Goal: Task Accomplishment & Management: Complete application form

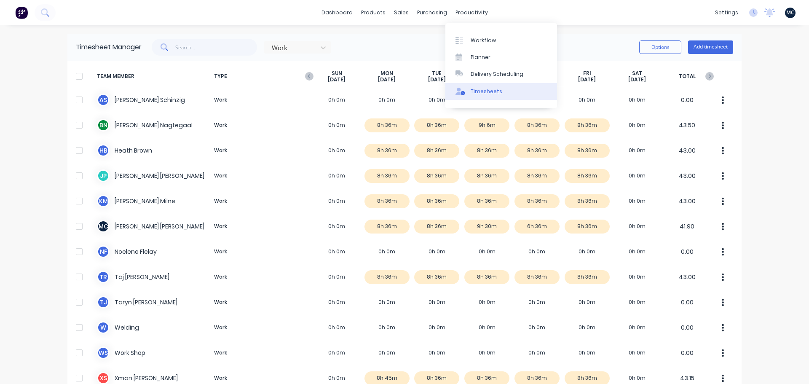
click at [502, 93] on link "Timesheets" at bounding box center [502, 91] width 112 height 17
click at [714, 48] on button "Add timesheet" at bounding box center [710, 46] width 45 height 13
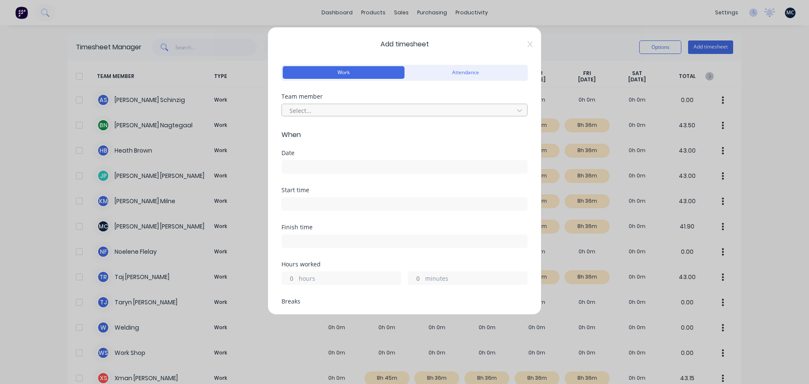
drag, startPoint x: 387, startPoint y: 115, endPoint x: 382, endPoint y: 118, distance: 6.0
click at [386, 115] on div at bounding box center [399, 110] width 221 height 11
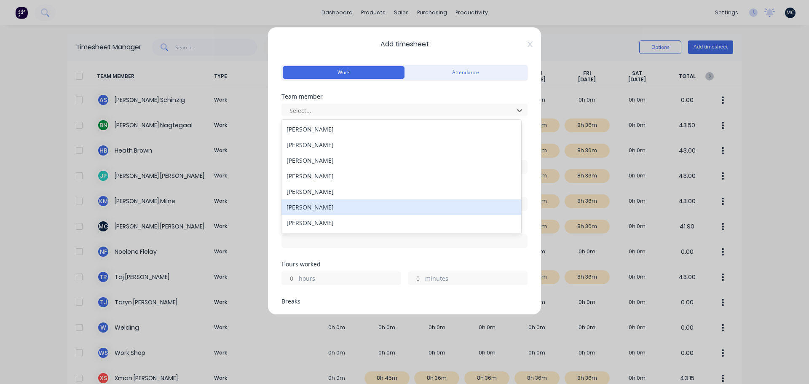
click at [314, 211] on div "[PERSON_NAME]" at bounding box center [402, 207] width 240 height 16
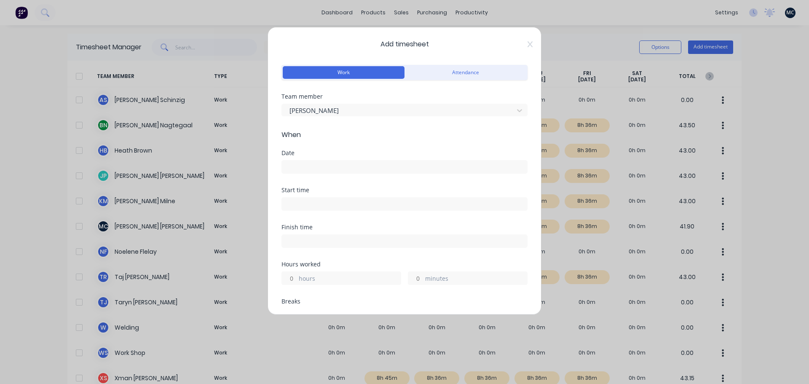
click at [322, 166] on input at bounding box center [404, 167] width 245 height 13
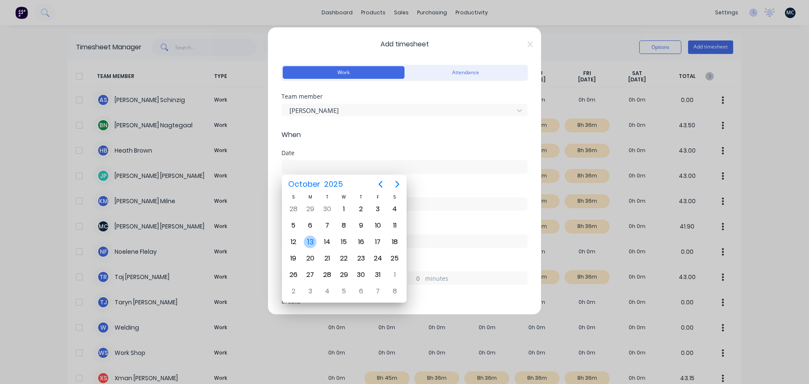
click at [308, 241] on div "13" at bounding box center [310, 242] width 13 height 13
type input "[DATE]"
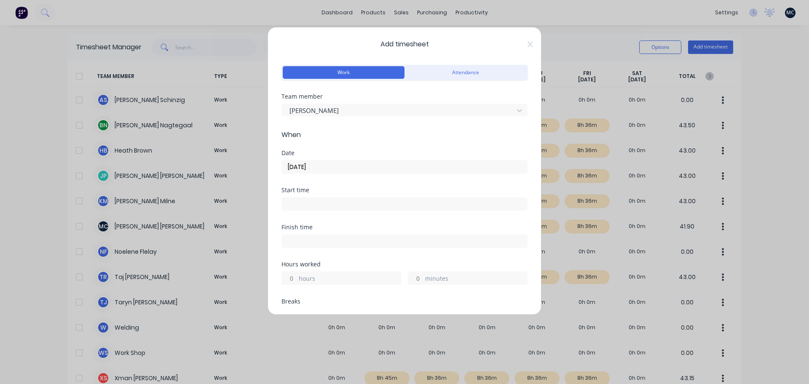
click at [318, 199] on input at bounding box center [404, 204] width 245 height 13
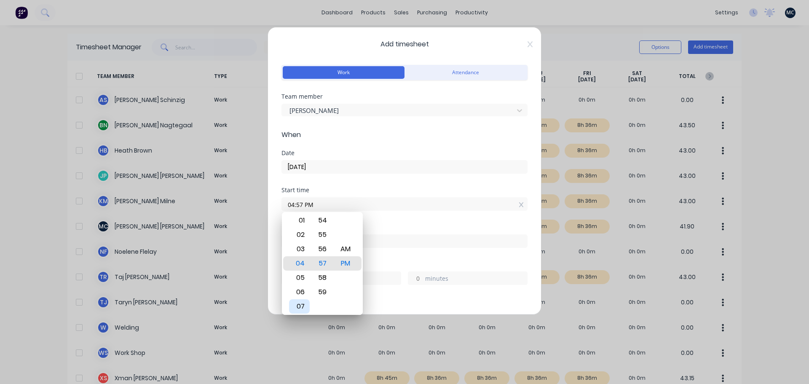
click at [300, 306] on div "07" at bounding box center [299, 306] width 21 height 14
click at [324, 262] on div "00" at bounding box center [322, 263] width 21 height 14
click at [343, 249] on div "AM" at bounding box center [346, 249] width 21 height 14
type input "07:00 AM"
click at [379, 217] on div "Start time 07:00 AM" at bounding box center [405, 205] width 246 height 37
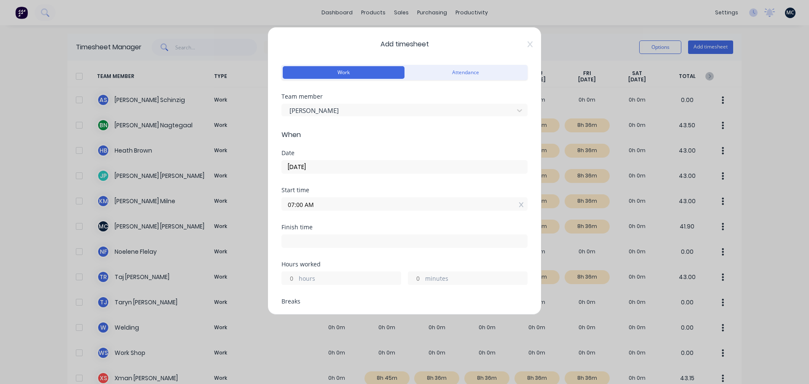
click at [321, 244] on input at bounding box center [404, 241] width 245 height 13
type input "04:57 PM"
type input "9"
type input "57"
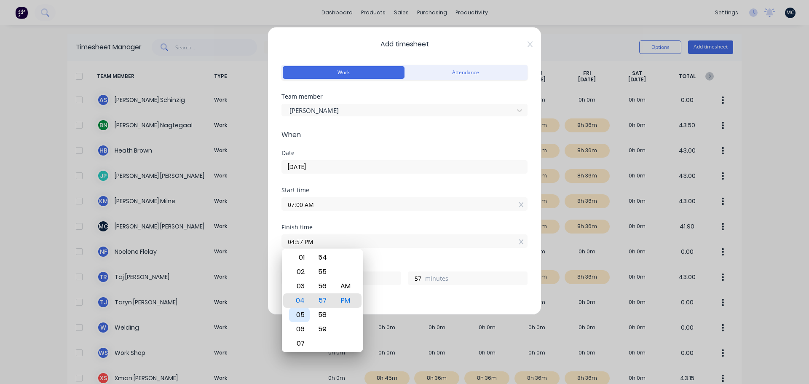
click at [303, 315] on div "05" at bounding box center [299, 315] width 21 height 14
type input "05:57 PM"
type input "10"
type input "05:17 PM"
type input "17"
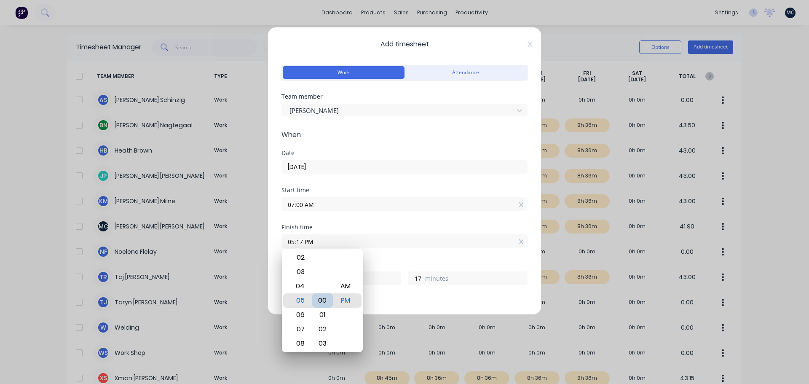
type input "05:00 PM"
type input "0"
click at [326, 301] on div "00" at bounding box center [322, 300] width 21 height 14
click at [341, 300] on div "PM" at bounding box center [346, 300] width 21 height 14
click at [401, 229] on div "Finish time" at bounding box center [405, 227] width 246 height 6
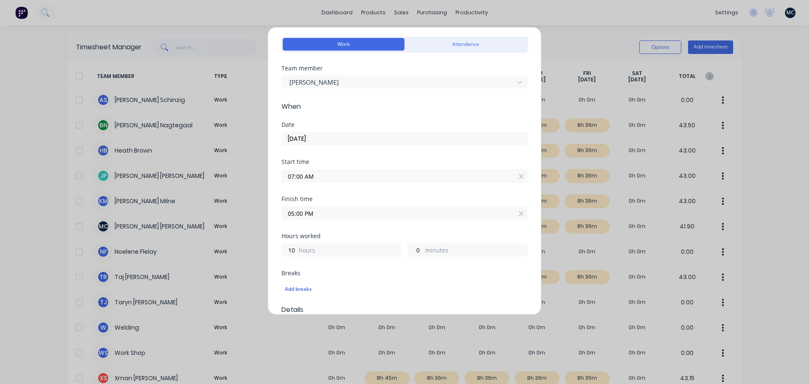
scroll to position [84, 0]
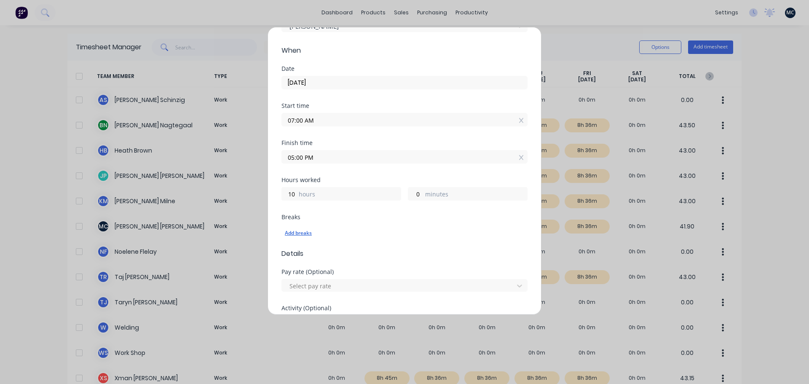
click at [299, 234] on div "Add breaks" at bounding box center [404, 233] width 239 height 11
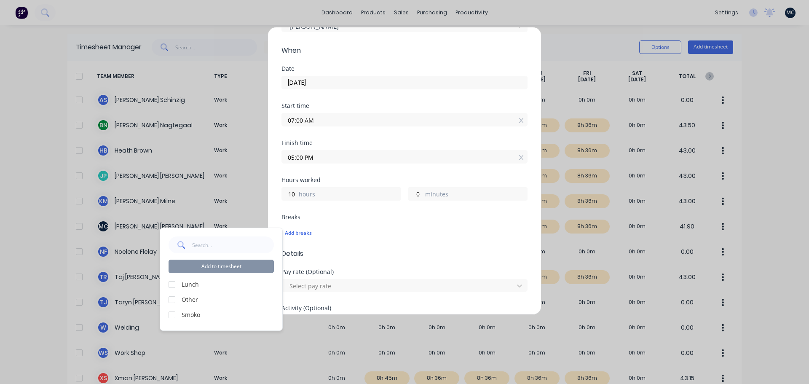
click at [170, 287] on div at bounding box center [172, 284] width 17 height 17
click at [174, 317] on div at bounding box center [172, 314] width 17 height 17
click at [225, 262] on button "Add to timesheet" at bounding box center [221, 266] width 105 height 13
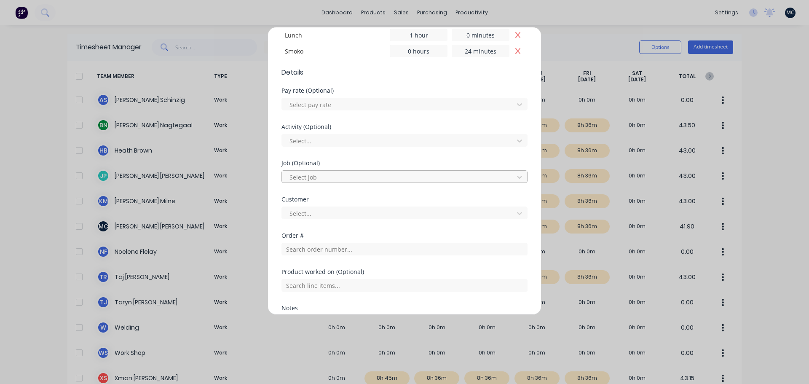
scroll to position [295, 0]
click at [338, 250] on input "text" at bounding box center [405, 248] width 246 height 13
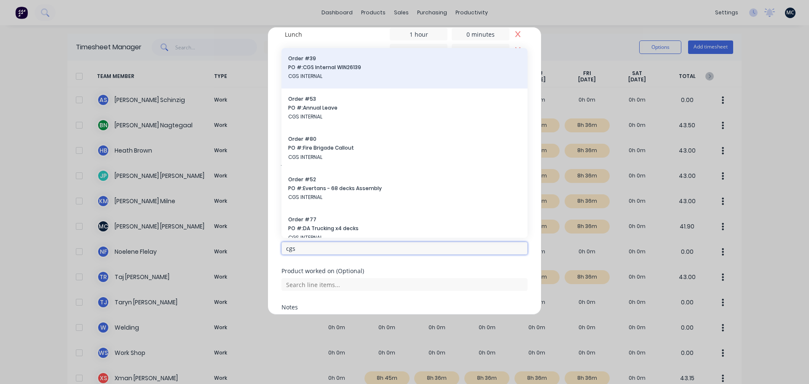
type input "cgs"
click at [368, 75] on span "CGS INTERNAL" at bounding box center [404, 76] width 233 height 8
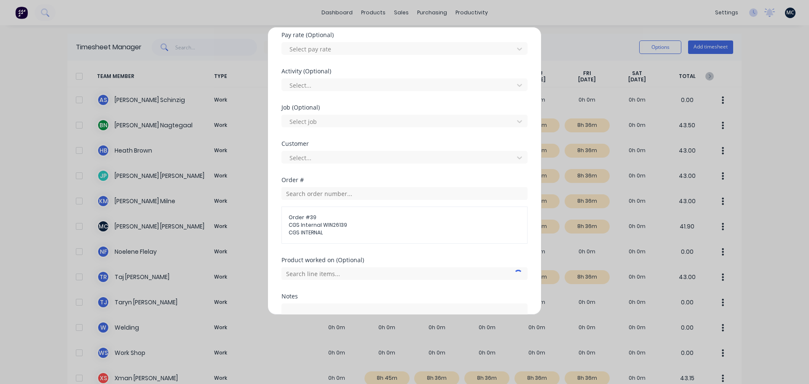
scroll to position [422, 0]
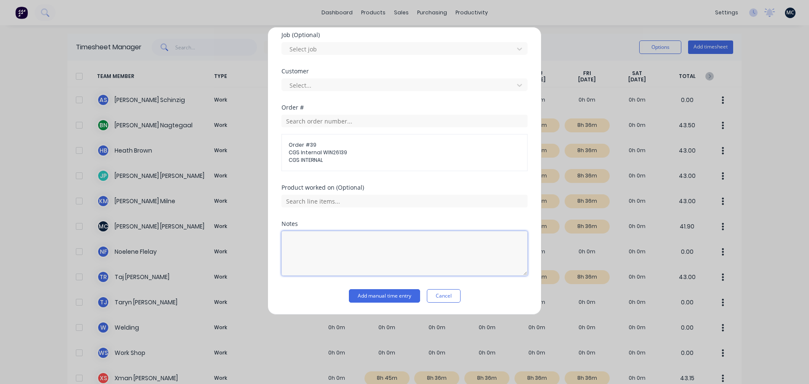
click at [336, 244] on textarea at bounding box center [405, 253] width 246 height 45
type textarea "Office, customers"
click at [370, 291] on button "Add manual time entry" at bounding box center [384, 295] width 71 height 13
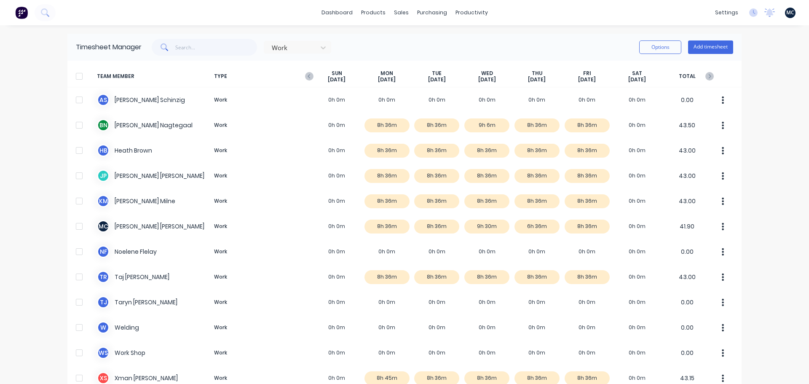
click at [711, 75] on div "TEAM MEMBER TYPE [DATE] [DATE] [DATE] [DATE] [DATE] [DATE] [DATE] TOTAL" at bounding box center [404, 76] width 674 height 21
click at [706, 76] on icon "button" at bounding box center [710, 76] width 8 height 8
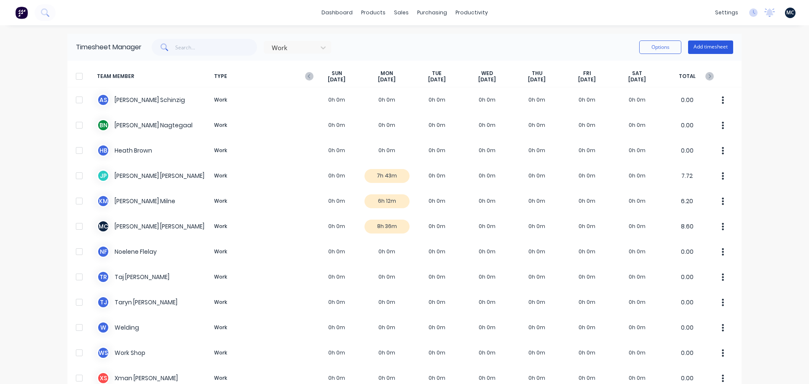
click at [712, 49] on button "Add timesheet" at bounding box center [710, 46] width 45 height 13
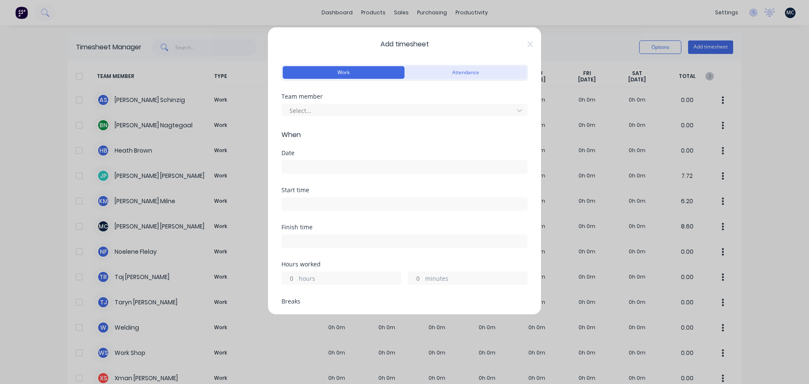
click at [443, 67] on button "Attendance" at bounding box center [466, 72] width 122 height 13
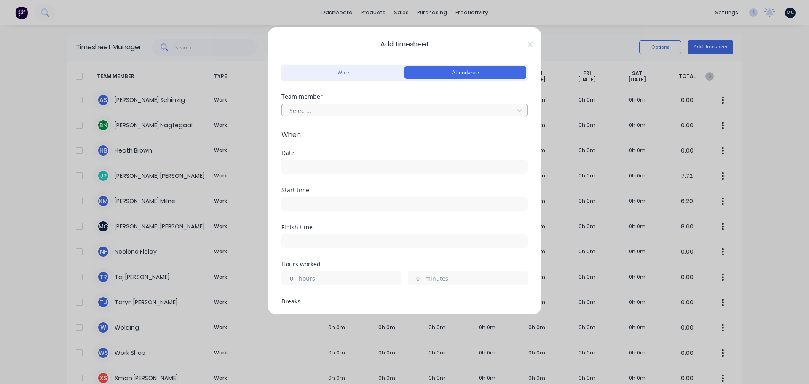
click at [380, 114] on div at bounding box center [399, 110] width 221 height 11
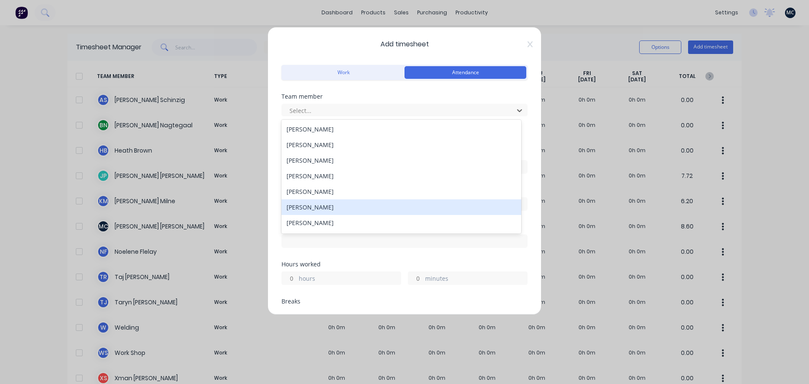
click at [315, 206] on div "[PERSON_NAME]" at bounding box center [402, 207] width 240 height 16
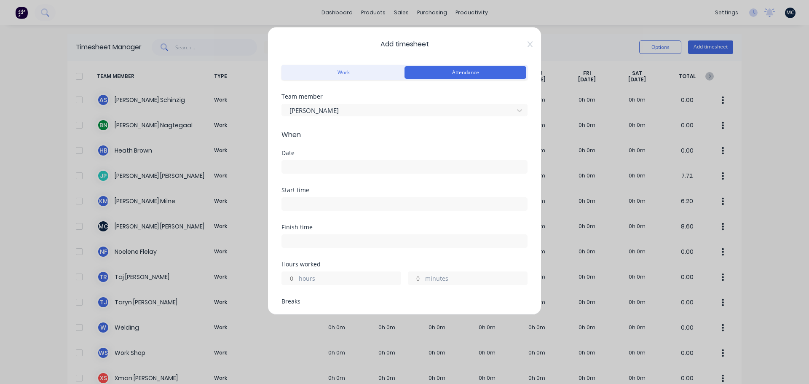
click at [320, 165] on input at bounding box center [404, 167] width 245 height 13
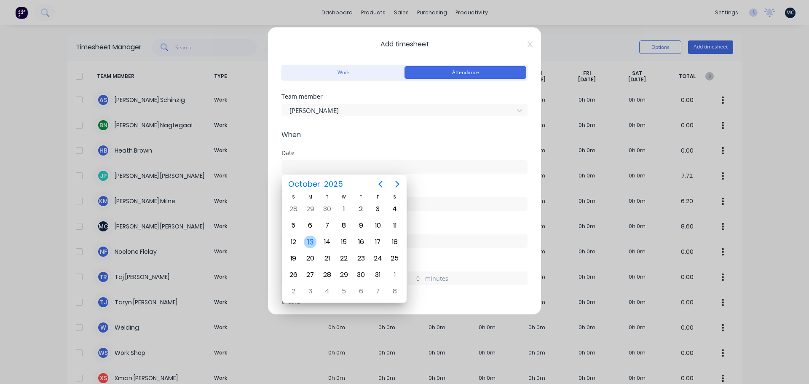
click at [311, 243] on div "13" at bounding box center [310, 242] width 13 height 13
type input "[DATE]"
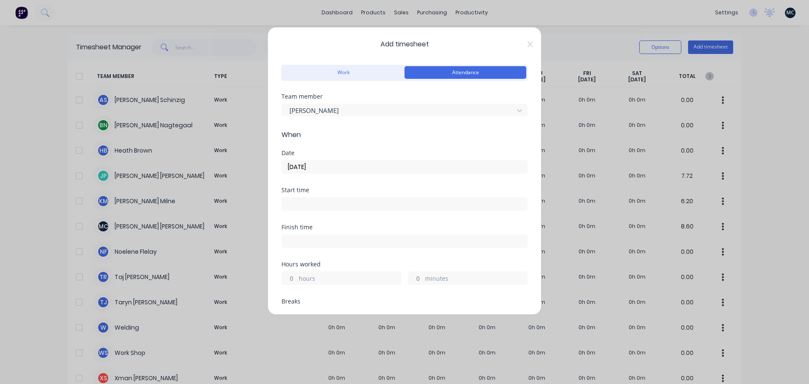
click at [333, 205] on input at bounding box center [404, 204] width 245 height 13
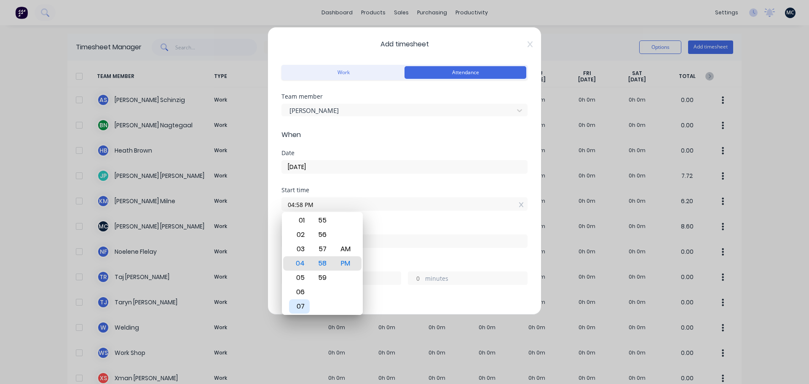
click at [298, 306] on div "07" at bounding box center [299, 306] width 21 height 14
click at [323, 249] on div "00" at bounding box center [322, 249] width 21 height 14
click at [349, 250] on div "AM" at bounding box center [346, 249] width 21 height 14
type input "07:00 AM"
click at [393, 224] on div "Start time 07:00 AM" at bounding box center [405, 205] width 246 height 37
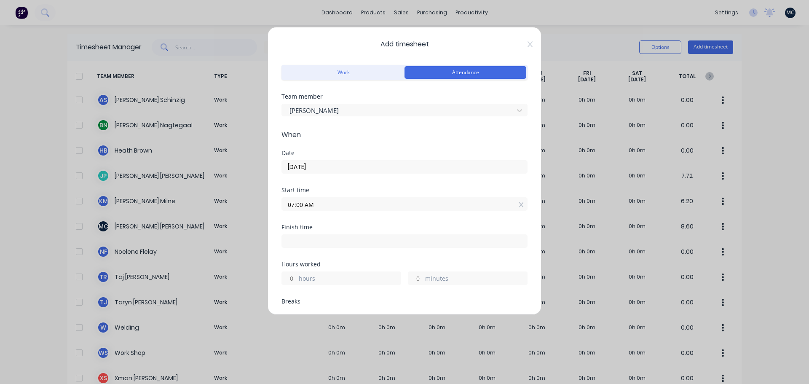
click at [359, 241] on input at bounding box center [404, 241] width 245 height 13
type input "04:58 PM"
type input "9"
type input "58"
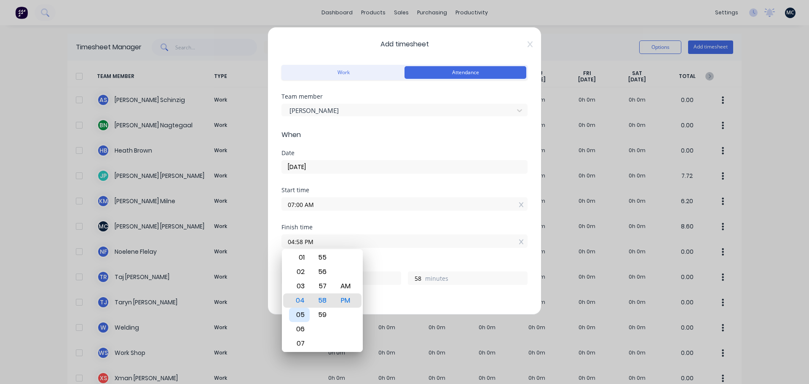
click at [299, 312] on div "05" at bounding box center [299, 315] width 21 height 14
type input "05:58 PM"
type input "10"
type input "05:23 PM"
type input "23"
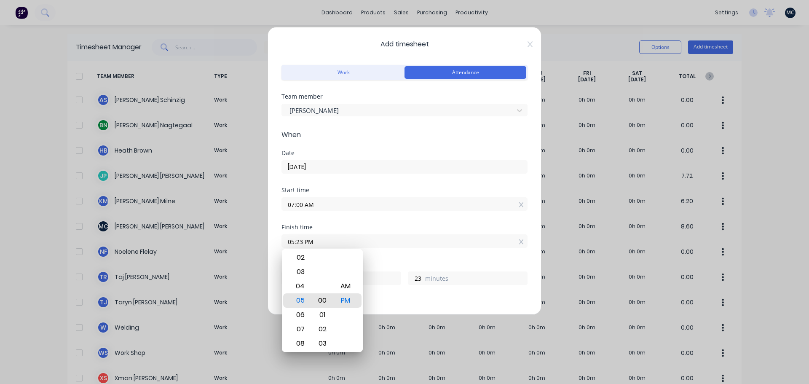
type input "05:00 PM"
type input "0"
click at [325, 296] on div "00" at bounding box center [322, 300] width 21 height 14
click at [343, 300] on div "PM" at bounding box center [346, 300] width 21 height 14
click at [393, 260] on div "Finish time 05:00 PM" at bounding box center [405, 242] width 246 height 37
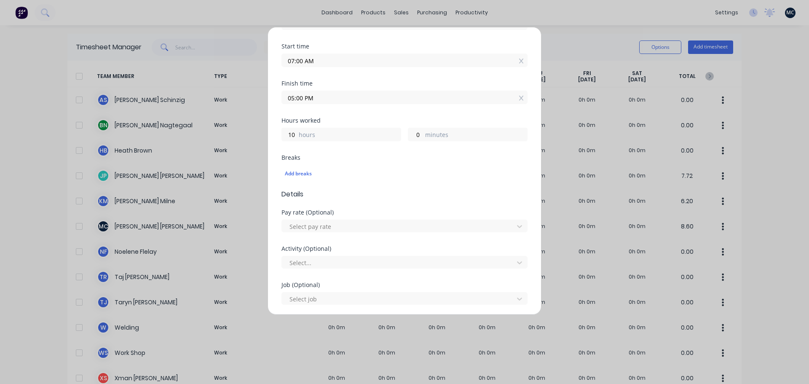
scroll to position [253, 0]
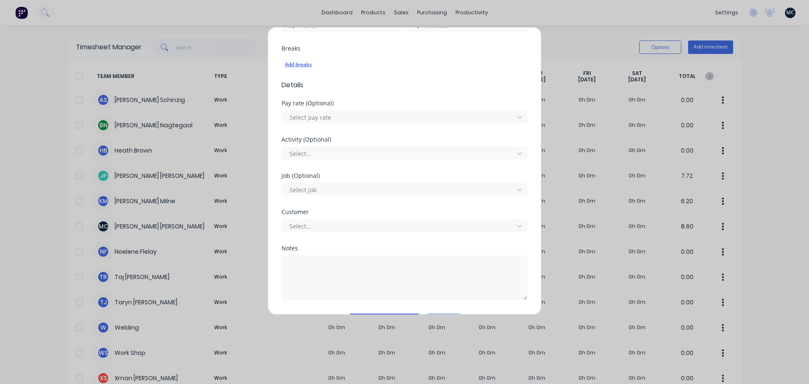
click at [300, 64] on div "Add breaks" at bounding box center [404, 64] width 239 height 11
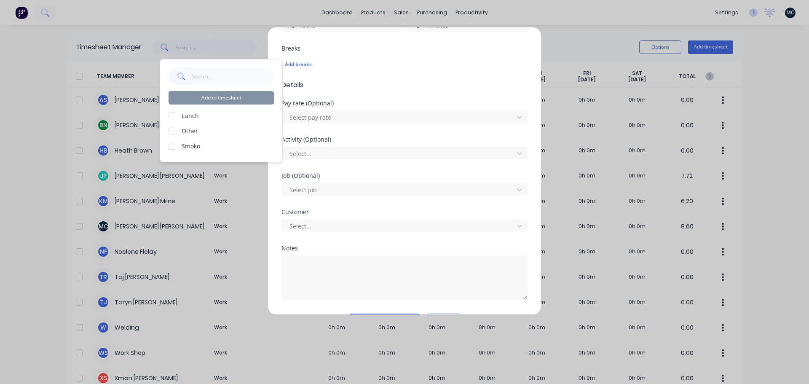
click at [170, 117] on div at bounding box center [172, 115] width 17 height 17
click at [170, 142] on div at bounding box center [172, 146] width 17 height 17
click at [226, 95] on button "Add to timesheet" at bounding box center [221, 97] width 105 height 13
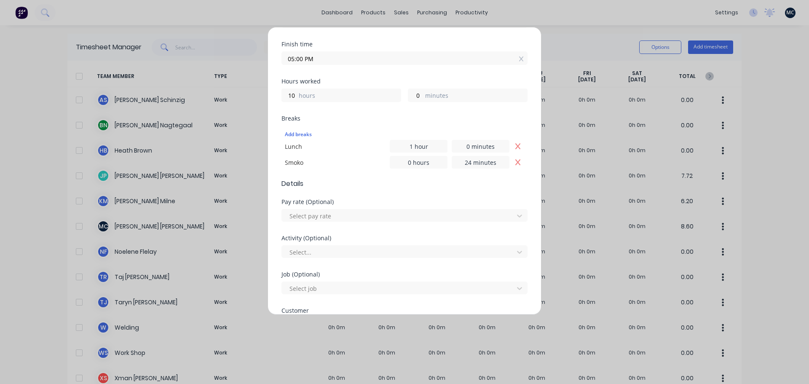
scroll to position [295, 0]
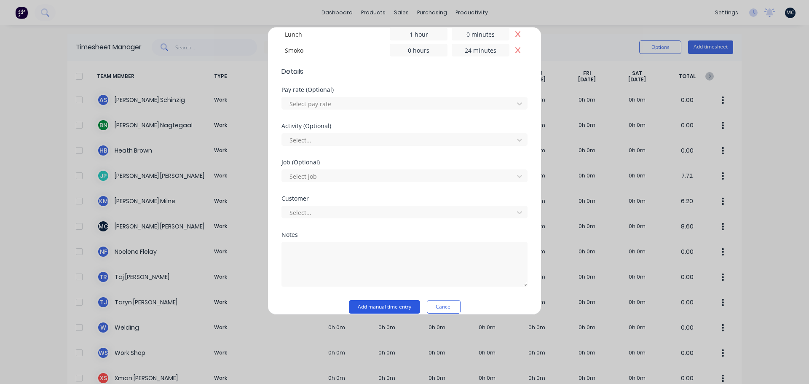
click at [389, 307] on button "Add manual time entry" at bounding box center [384, 306] width 71 height 13
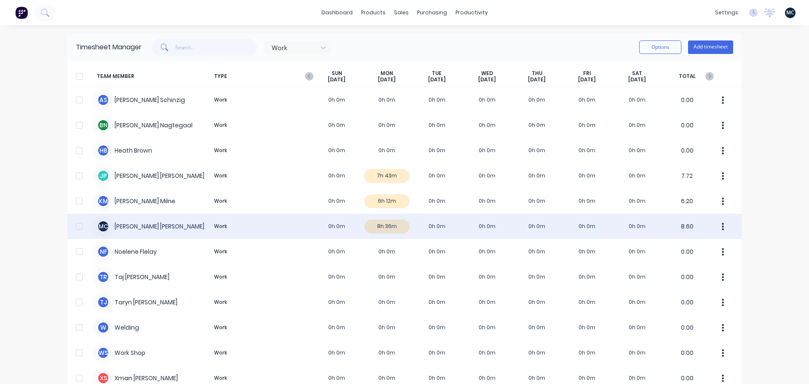
click at [242, 225] on div "M C [PERSON_NAME] Work 0h 0m 8h 36m 0h 0m 0h 0m 0h 0m 0h 0m 0h 0m 8.60" at bounding box center [404, 226] width 674 height 25
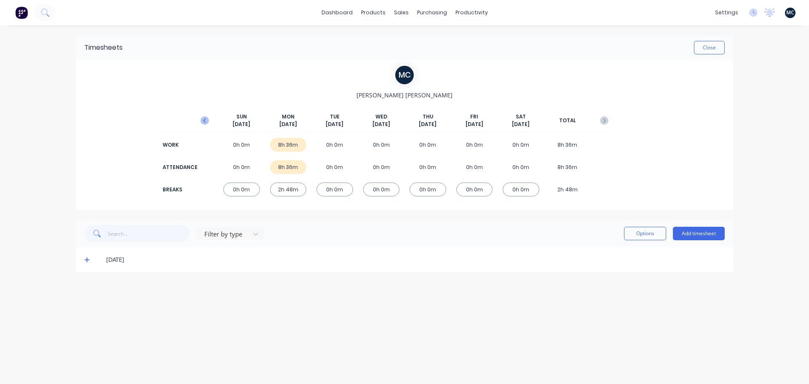
click at [209, 121] on icon "button" at bounding box center [205, 120] width 8 height 8
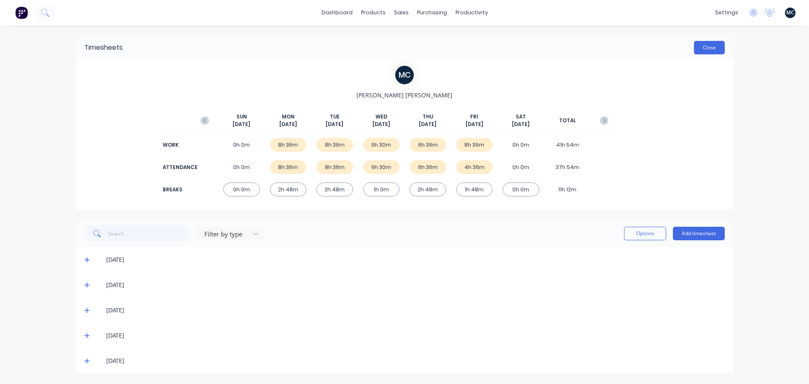
click at [711, 53] on button "Close" at bounding box center [709, 47] width 31 height 13
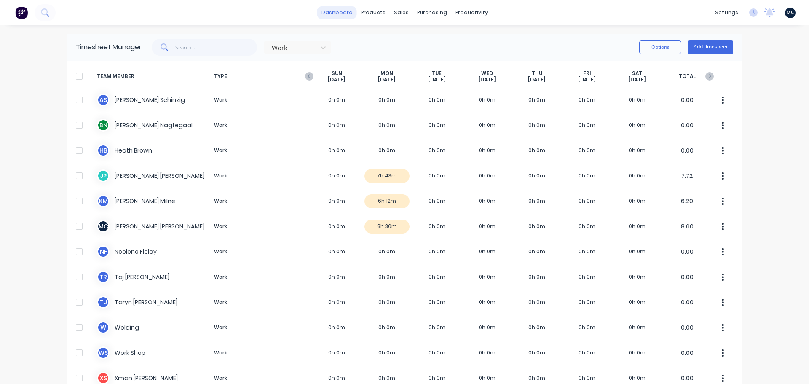
click at [336, 13] on link "dashboard" at bounding box center [337, 12] width 40 height 13
